Goal: Find specific page/section: Find specific page/section

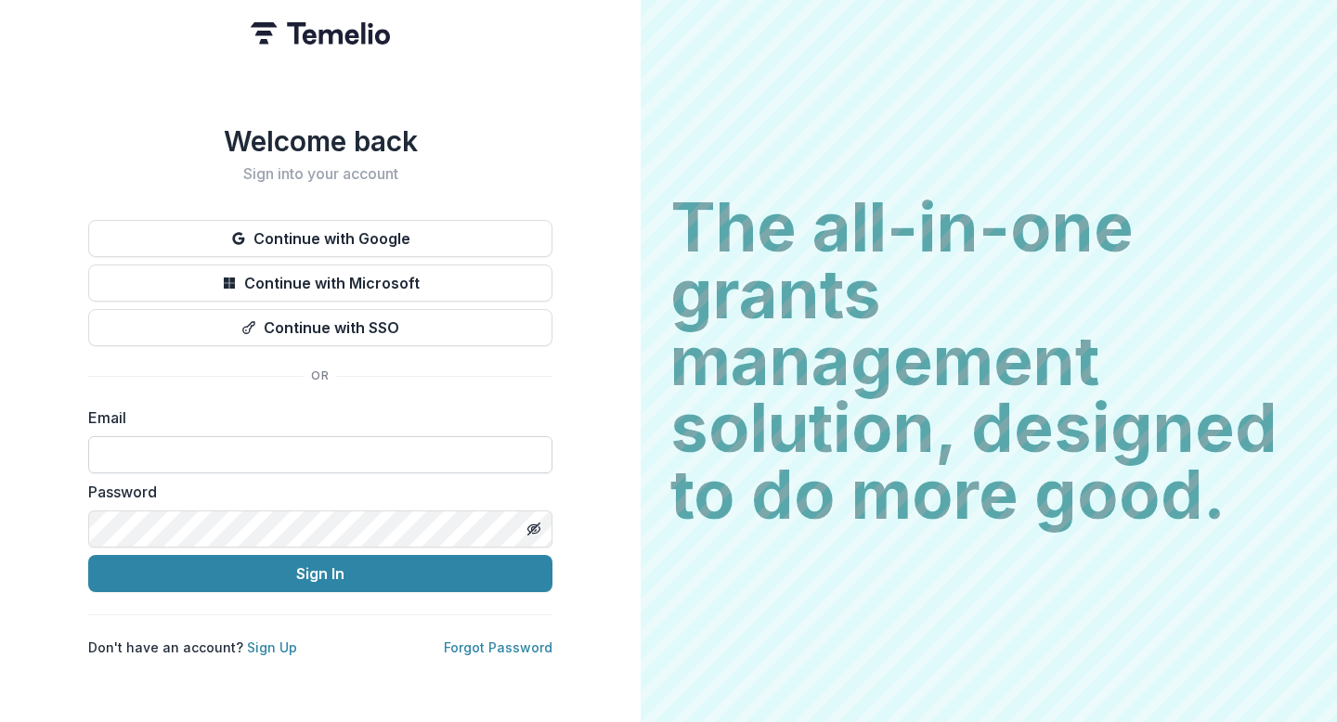
click at [311, 436] on input at bounding box center [320, 454] width 464 height 37
type input "**********"
click at [88, 555] on button "Sign In" at bounding box center [320, 573] width 464 height 37
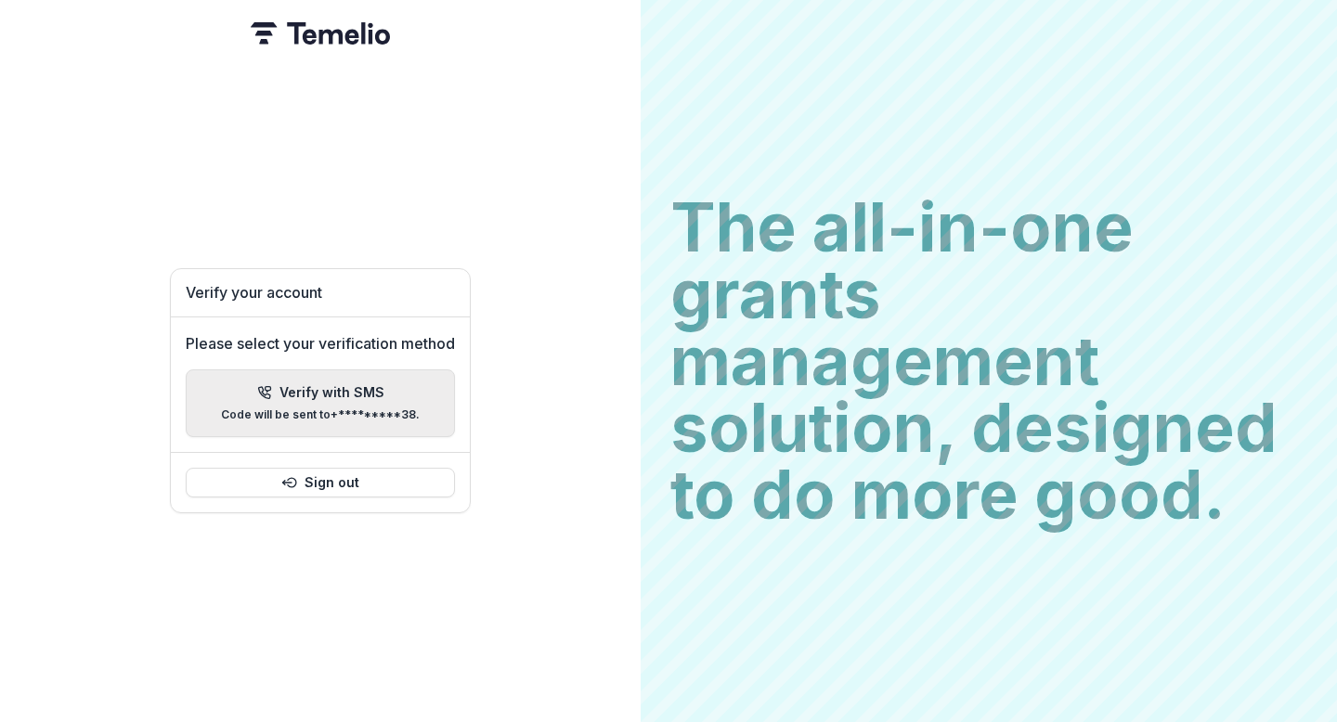
click at [289, 385] on p "Verify with SMS" at bounding box center [331, 393] width 105 height 16
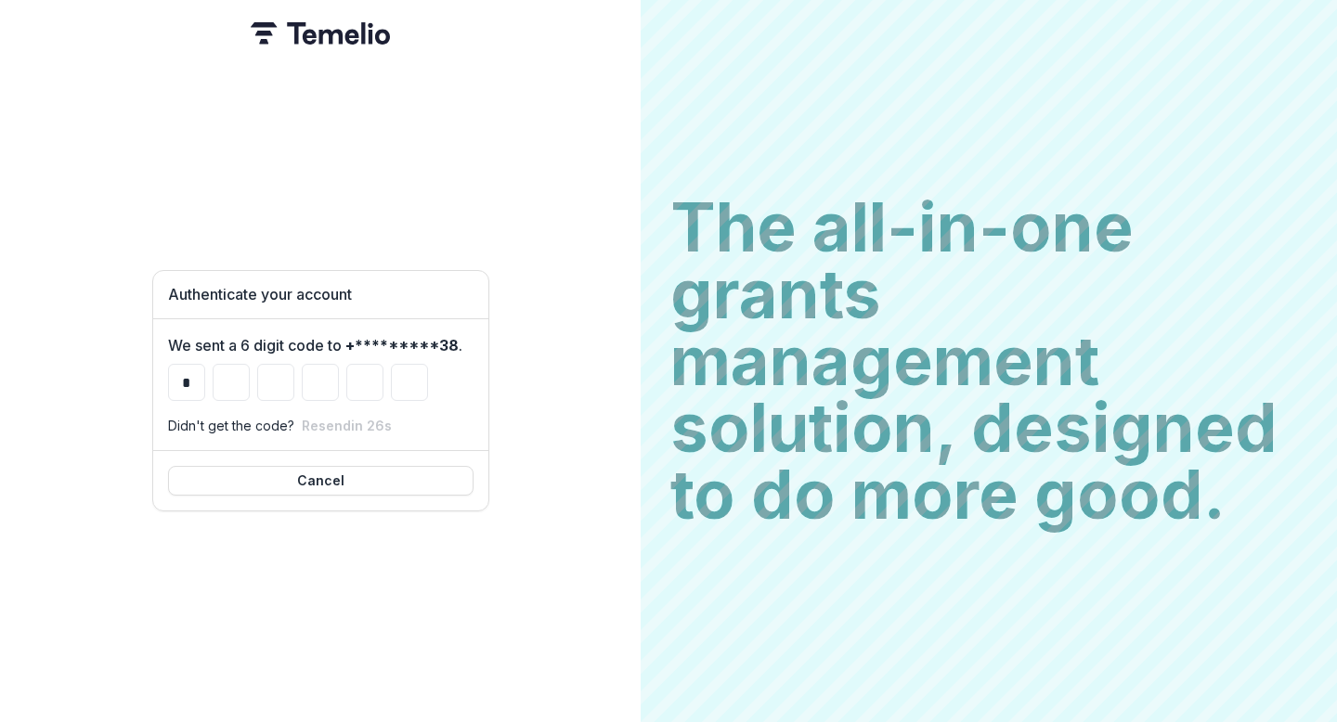
type input "*"
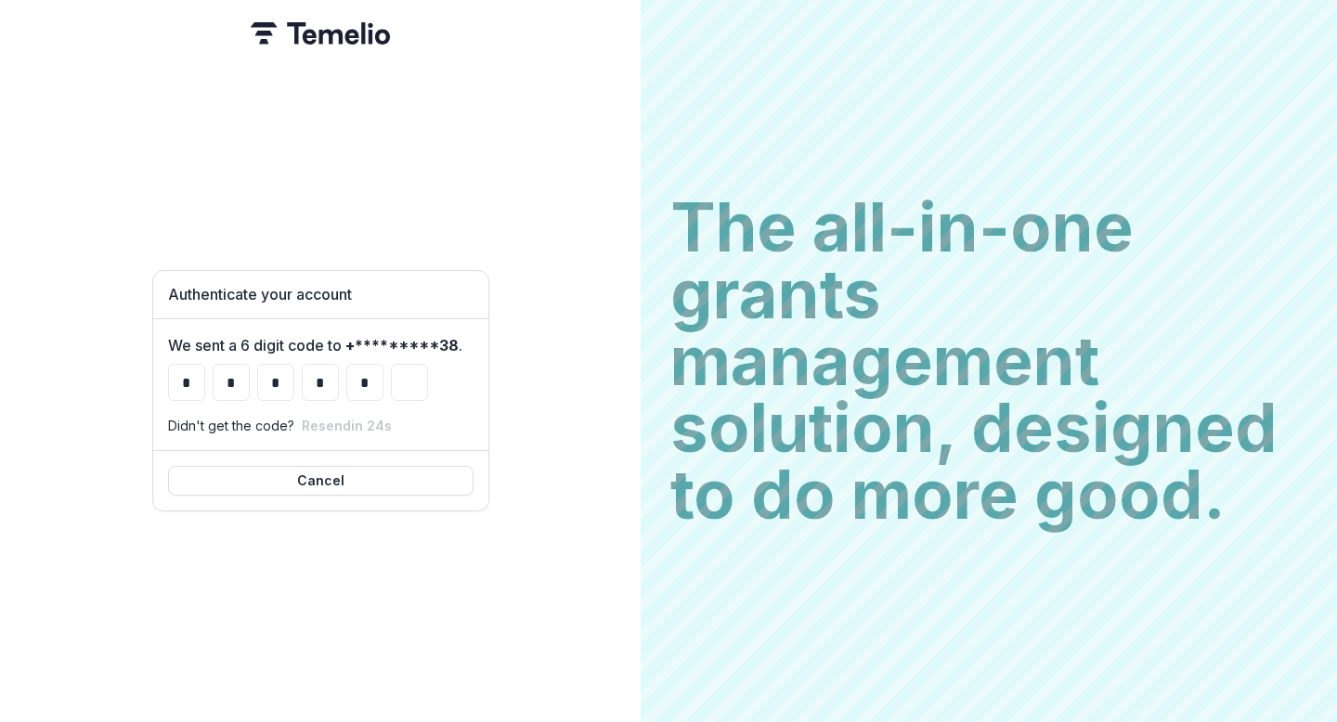
type input "*"
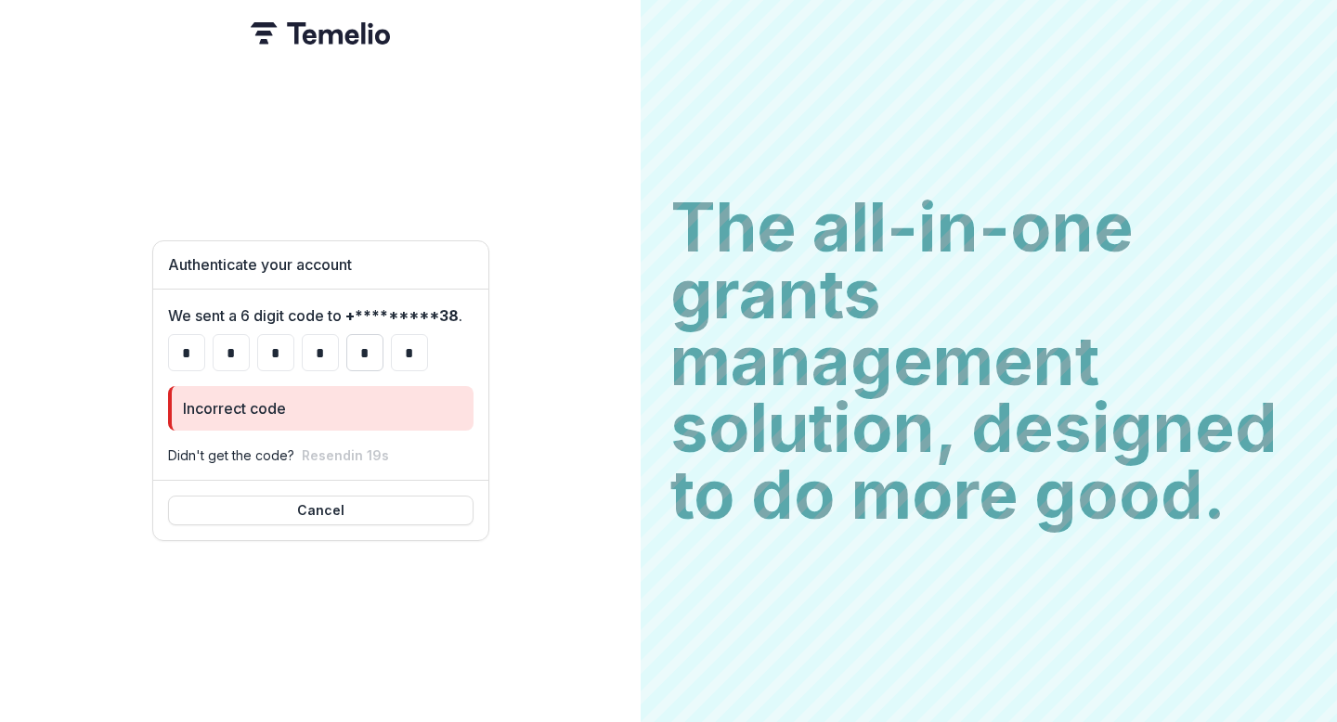
click at [368, 343] on input "*" at bounding box center [364, 352] width 37 height 37
type input "*"
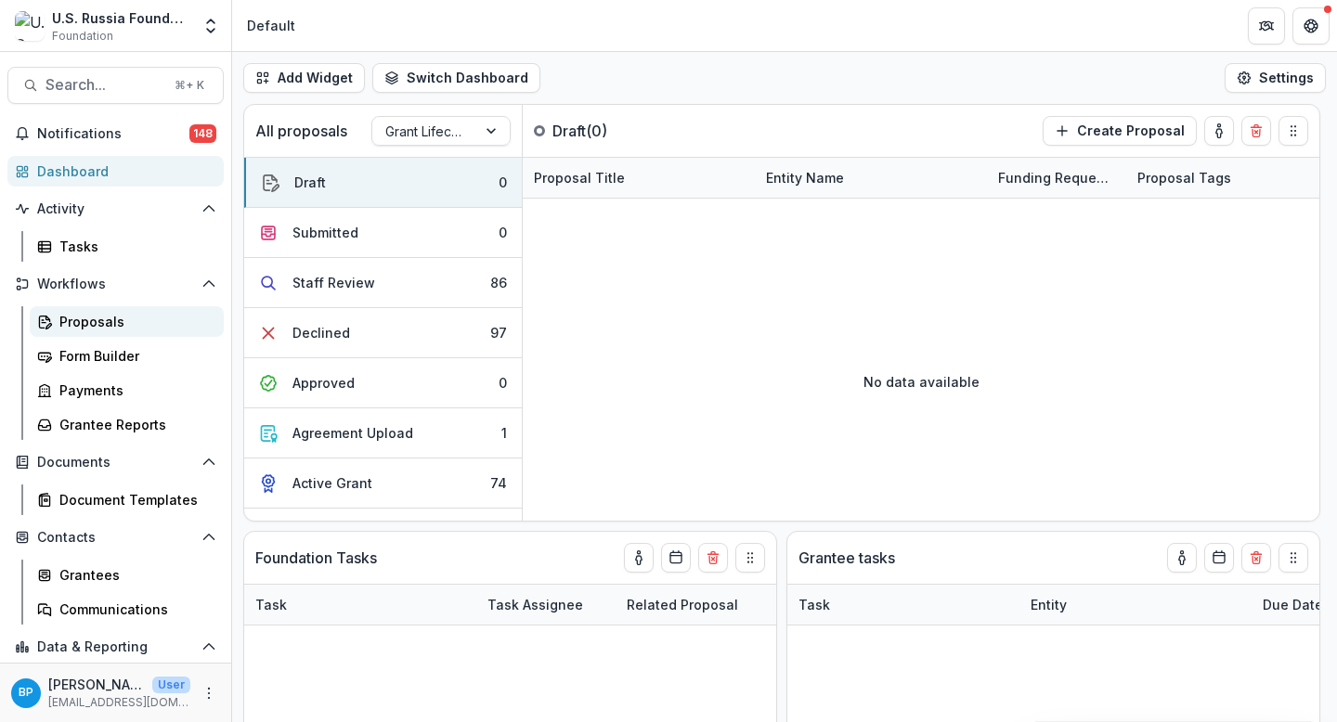
click at [92, 327] on div "Proposals" at bounding box center [133, 321] width 149 height 19
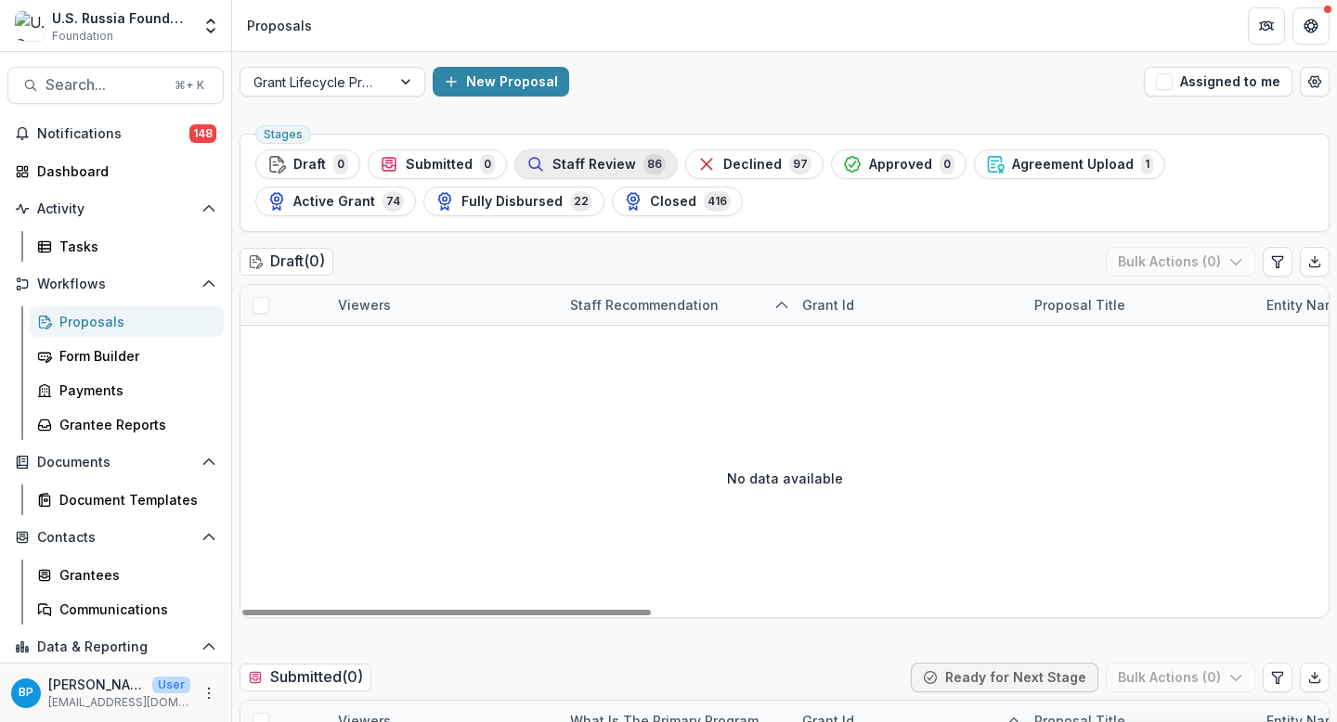
click at [608, 169] on span "Staff Review" at bounding box center [594, 165] width 84 height 16
